Goal: Task Accomplishment & Management: Manage account settings

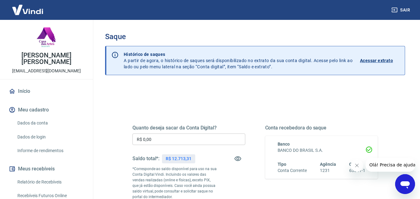
click at [358, 165] on icon "Fechar mensagem da empresa" at bounding box center [356, 165] width 5 height 5
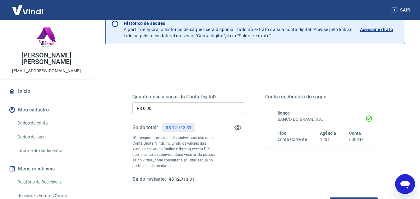
scroll to position [62, 0]
